Goal: Information Seeking & Learning: Learn about a topic

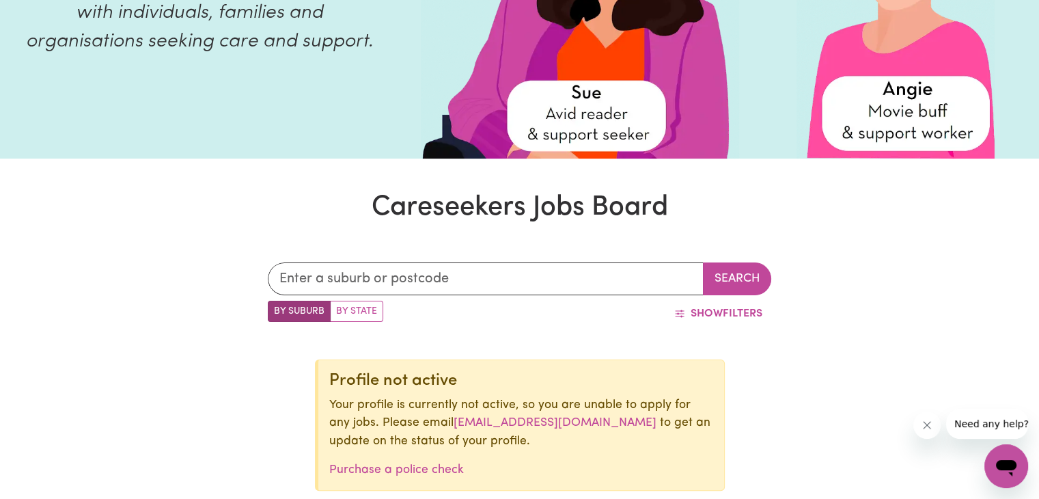
scroll to position [346, 0]
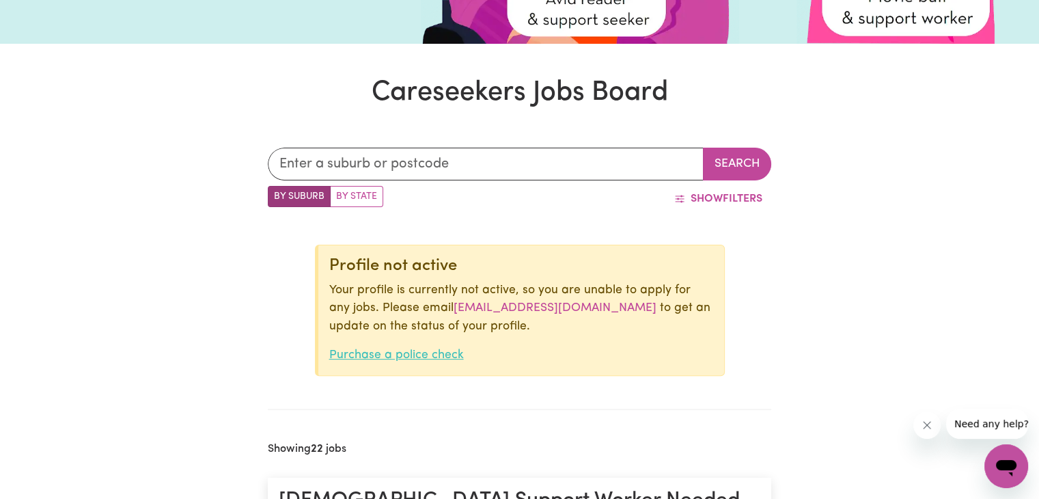
click at [432, 352] on link "Purchase a police check" at bounding box center [396, 355] width 135 height 12
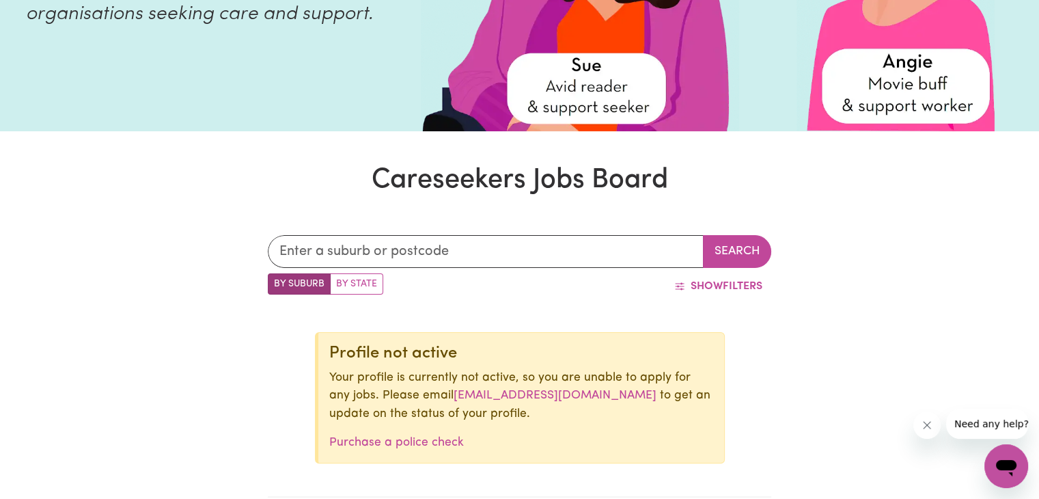
scroll to position [262, 0]
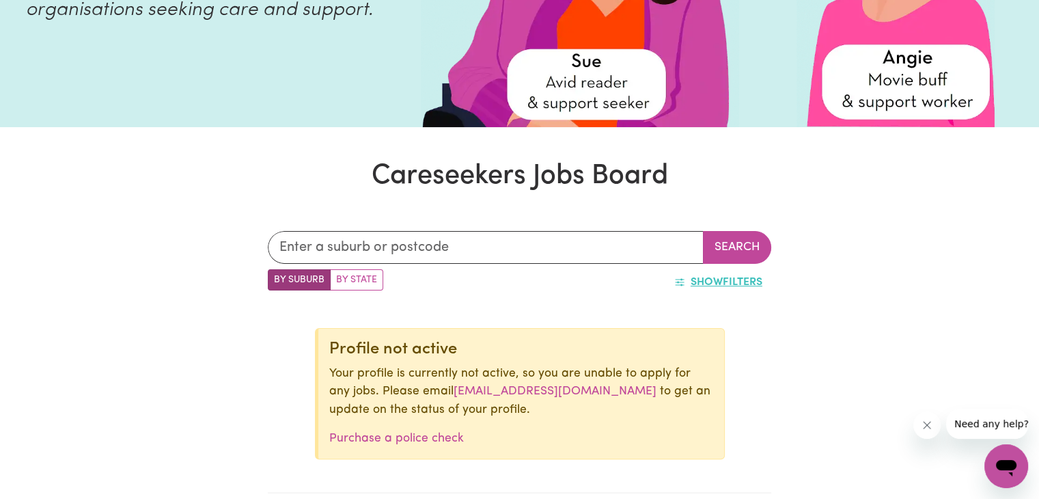
click at [665, 288] on button "Show Filters" at bounding box center [718, 282] width 106 height 26
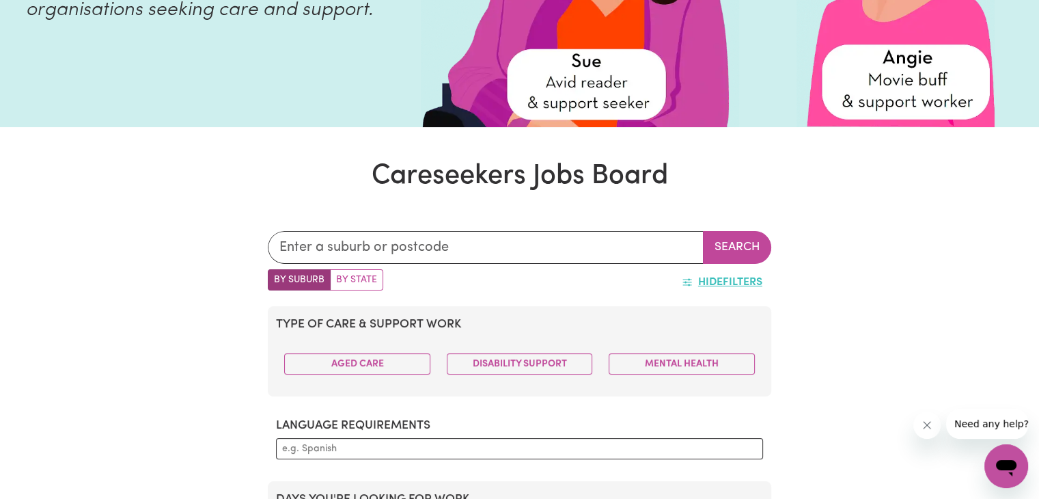
click at [684, 272] on button "Hide Filters" at bounding box center [722, 282] width 98 height 26
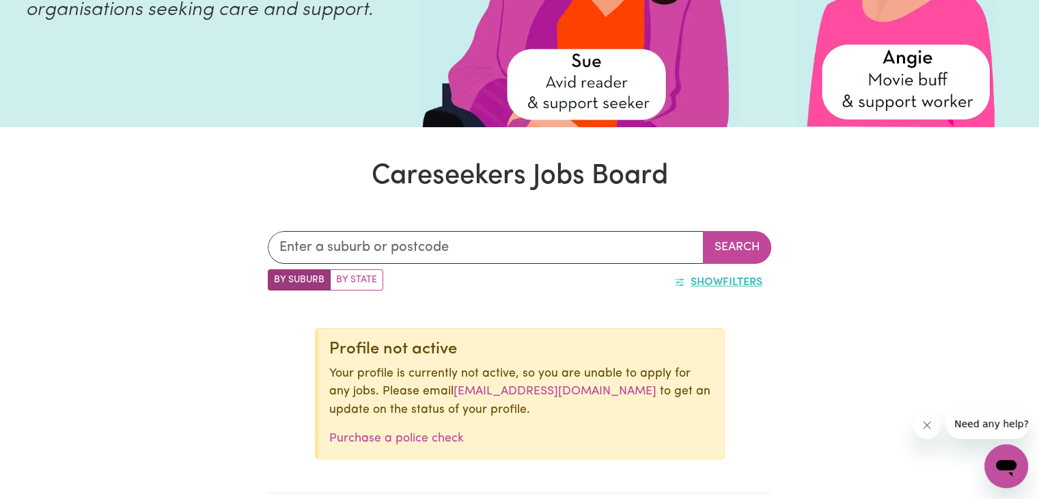
click at [674, 288] on icon "button" at bounding box center [679, 282] width 11 height 11
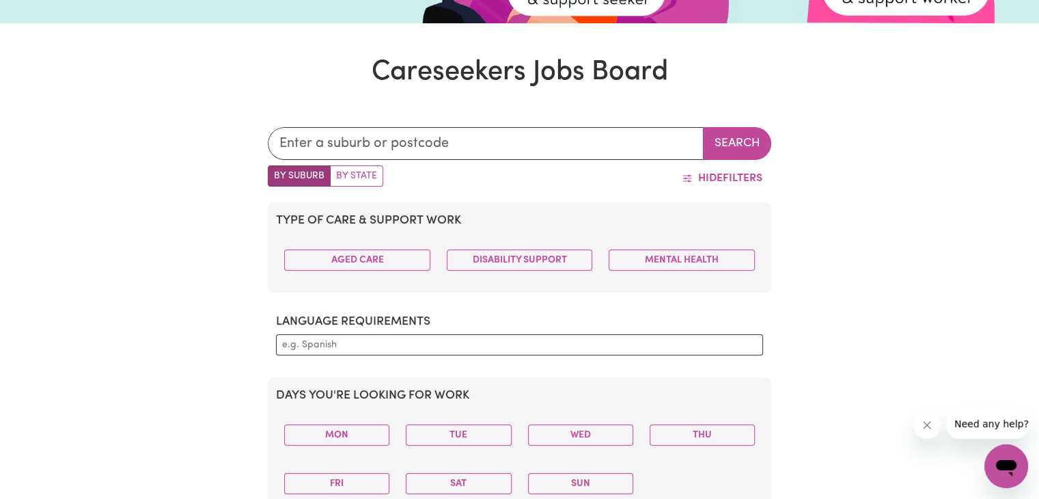
scroll to position [362, 0]
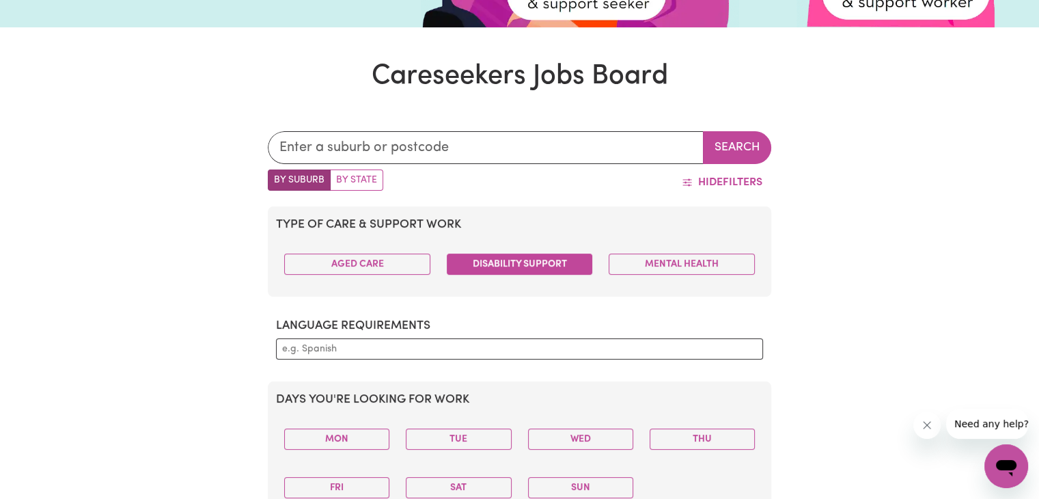
click at [484, 266] on button "Disability Support" at bounding box center [520, 263] width 146 height 21
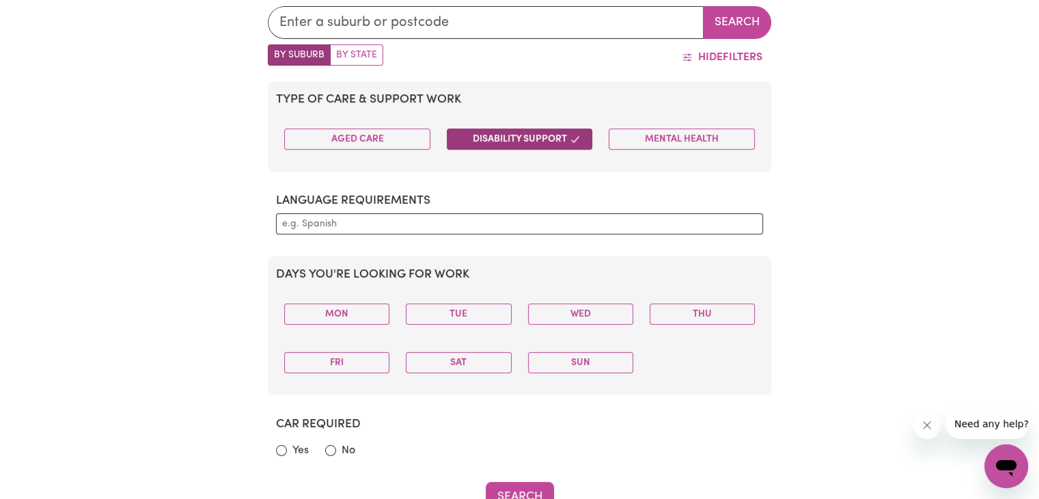
scroll to position [485, 0]
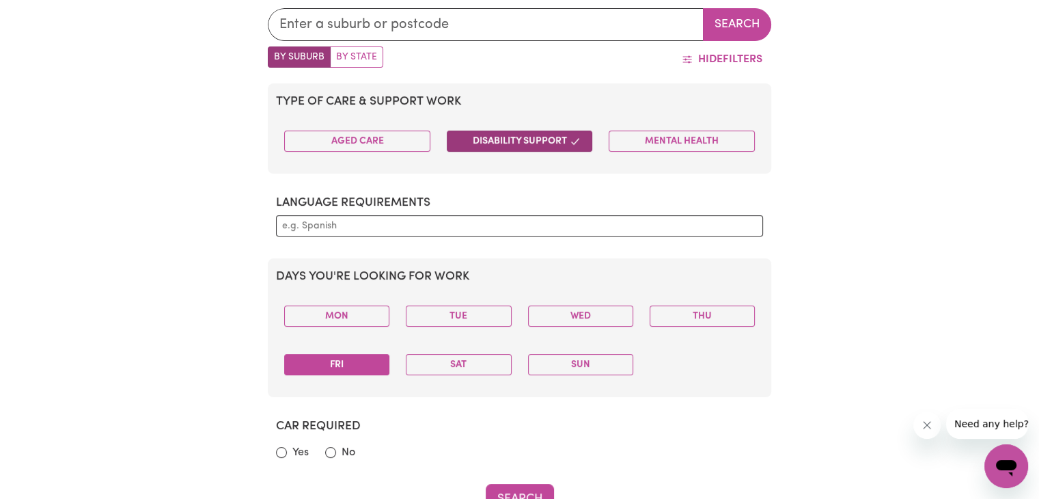
click at [375, 360] on button "Fri" at bounding box center [336, 364] width 105 height 21
click at [368, 369] on button "Fri" at bounding box center [336, 364] width 105 height 21
click at [422, 354] on button "Sat" at bounding box center [458, 364] width 105 height 21
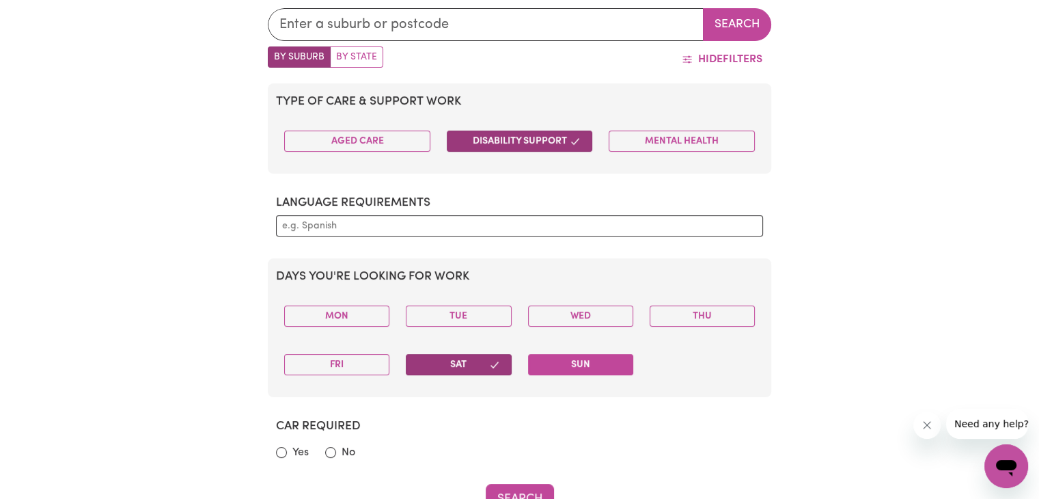
click at [570, 372] on button "Sun" at bounding box center [580, 364] width 105 height 21
click at [460, 317] on button "Tue" at bounding box center [458, 315] width 105 height 21
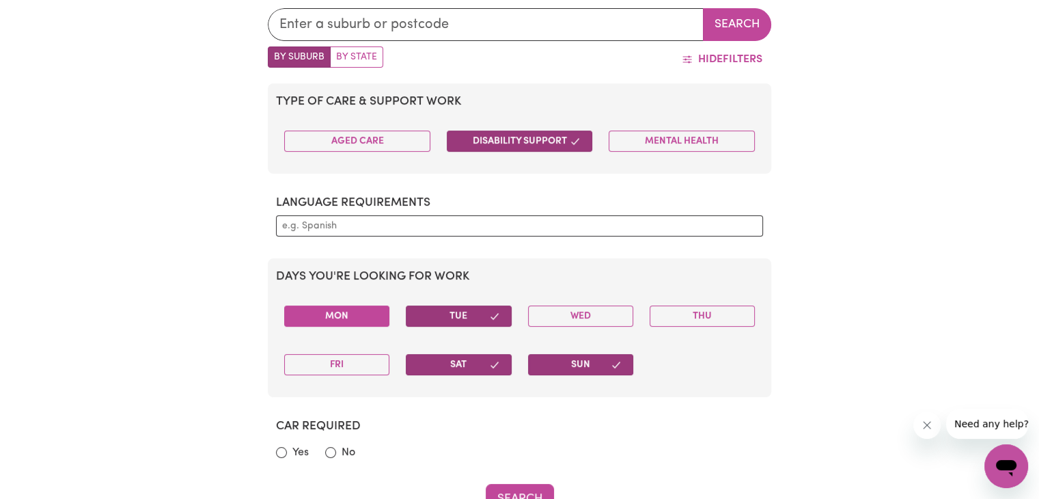
click at [372, 315] on button "Mon" at bounding box center [336, 315] width 105 height 21
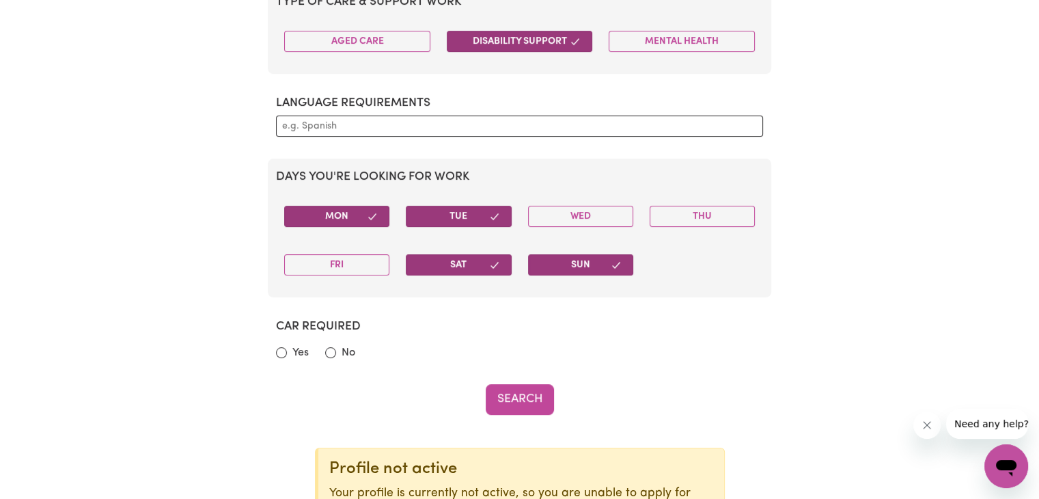
scroll to position [585, 0]
click at [335, 352] on input "No" at bounding box center [330, 351] width 11 height 11
radio input "true"
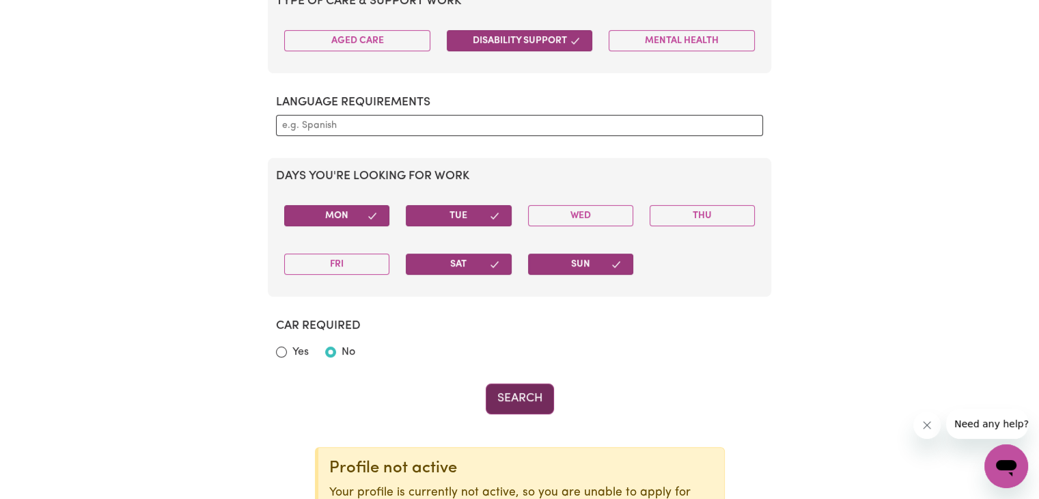
click at [508, 408] on button "Search" at bounding box center [520, 398] width 68 height 30
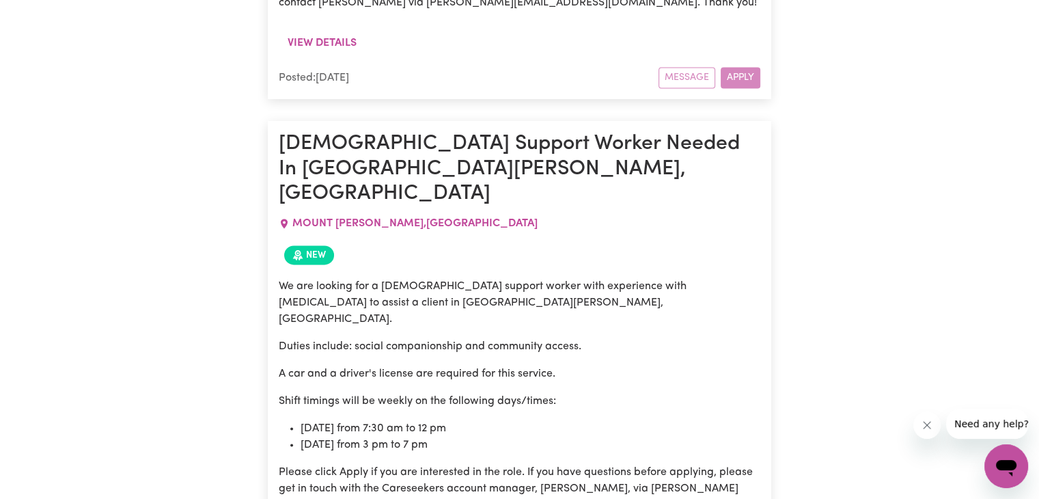
scroll to position [2163, 0]
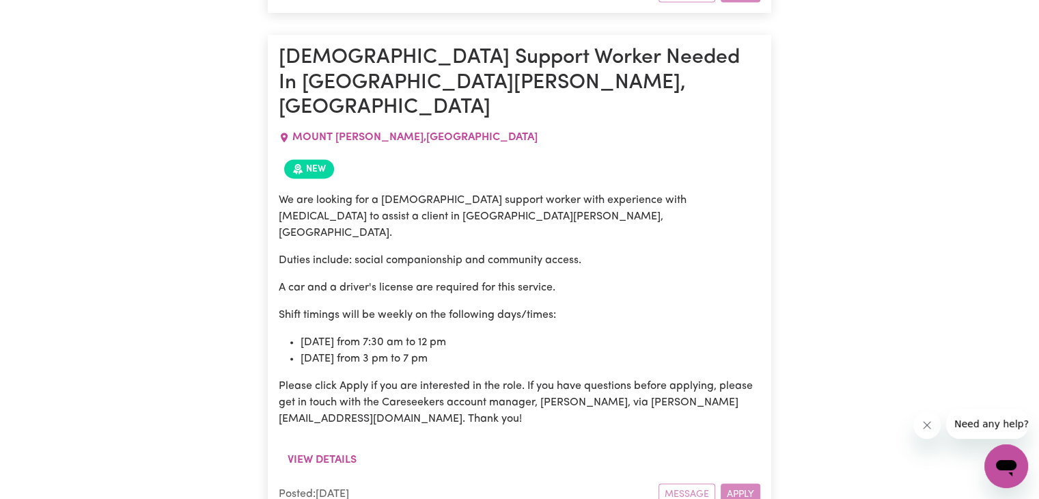
drag, startPoint x: 0, startPoint y: 298, endPoint x: 0, endPoint y: 184, distance: 114.1
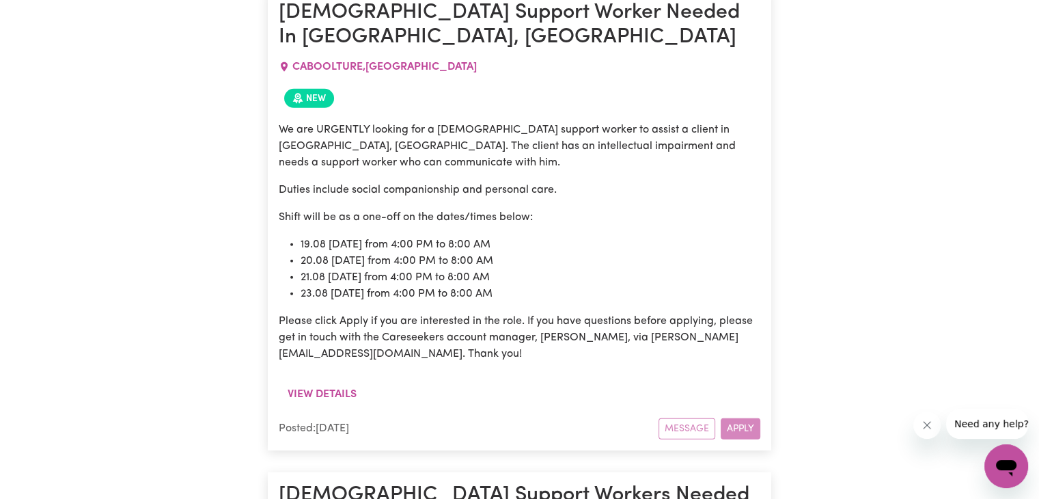
scroll to position [3930, 0]
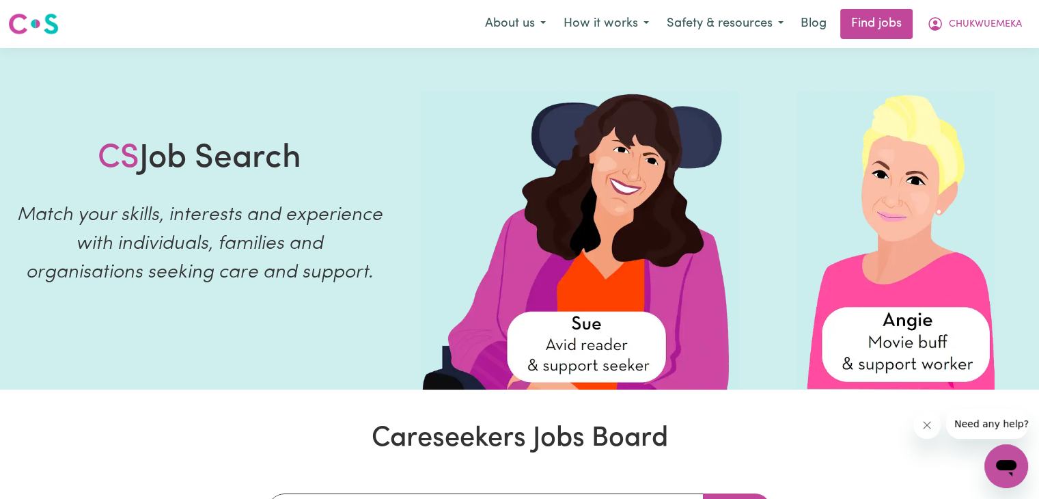
scroll to position [5, 0]
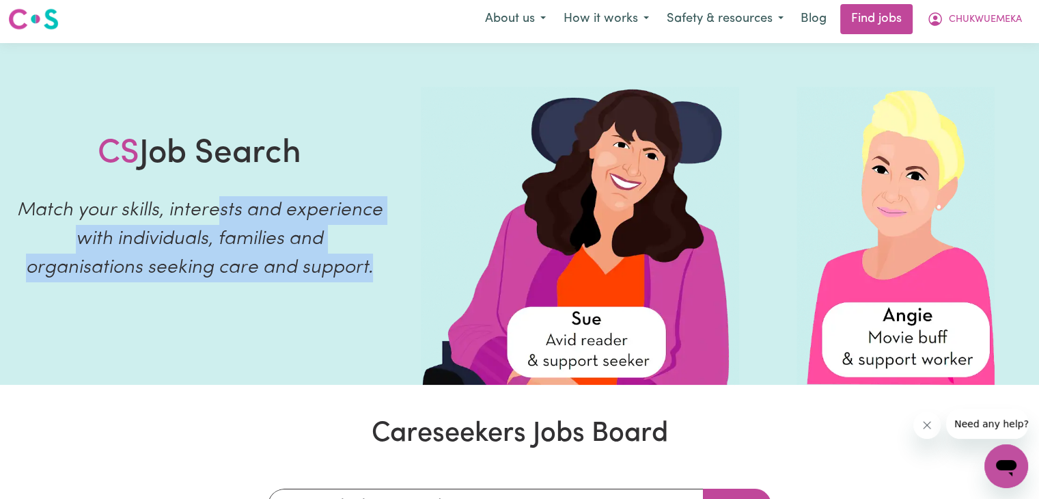
drag, startPoint x: 394, startPoint y: 281, endPoint x: 199, endPoint y: 181, distance: 218.2
click at [199, 181] on div "CS Job Search Match your skills, interests and experience with individuals, fam…" at bounding box center [199, 214] width 399 height 342
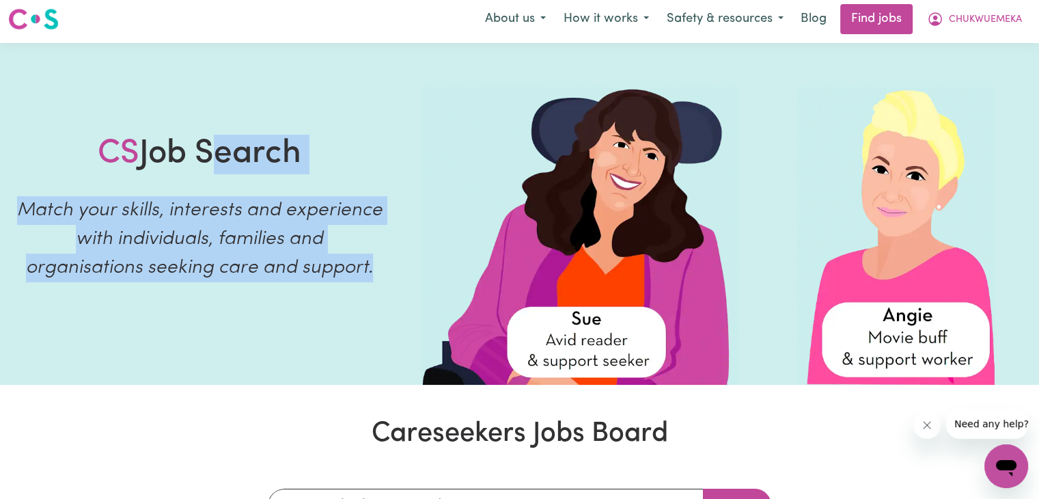
click at [251, 268] on p "Match your skills, interests and experience with individuals, families and orga…" at bounding box center [199, 239] width 366 height 86
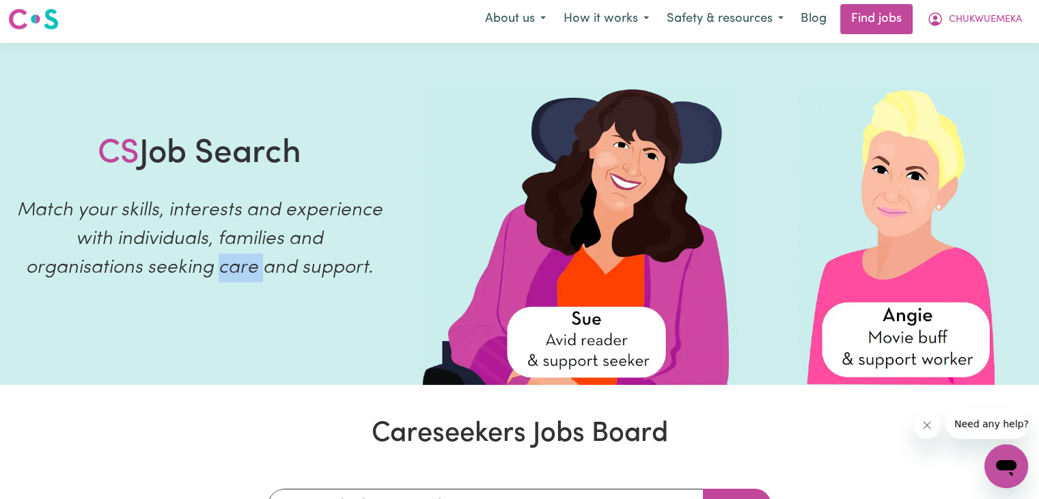
click at [251, 268] on p "Match your skills, interests and experience with individuals, families and orga…" at bounding box center [199, 239] width 366 height 86
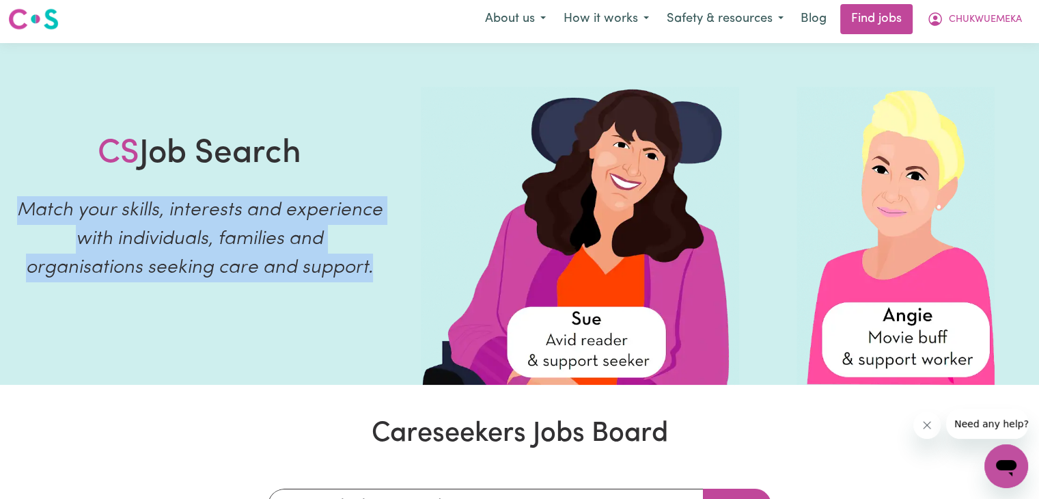
click at [251, 268] on p "Match your skills, interests and experience with individuals, families and orga…" at bounding box center [199, 239] width 366 height 86
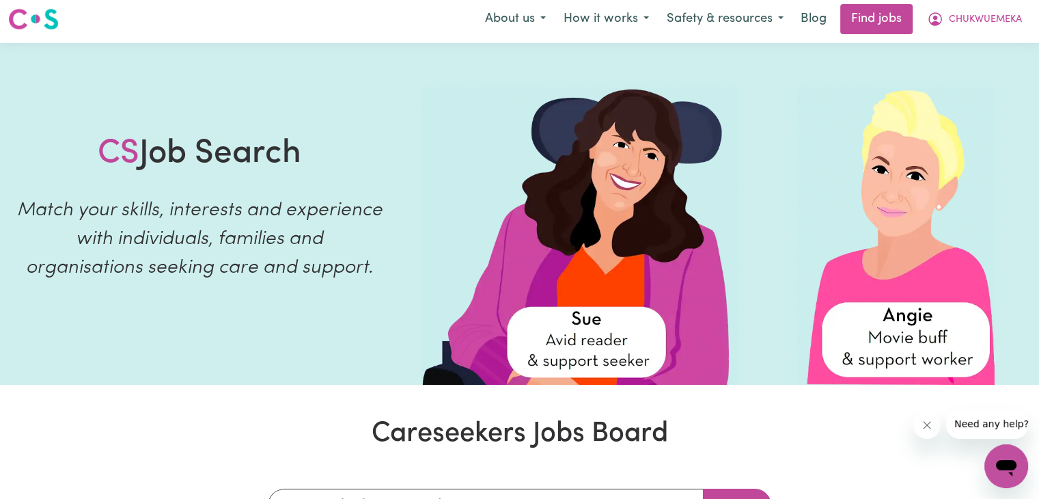
click at [251, 268] on p "Match your skills, interests and experience with individuals, families and orga…" at bounding box center [199, 239] width 366 height 86
